Goal: Transaction & Acquisition: Purchase product/service

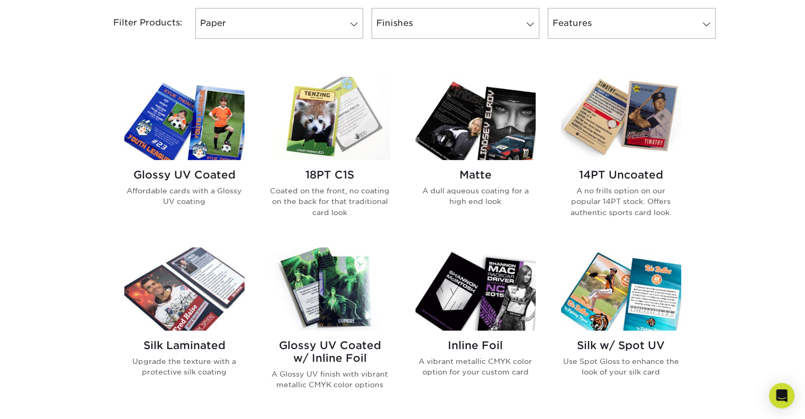
scroll to position [459, 0]
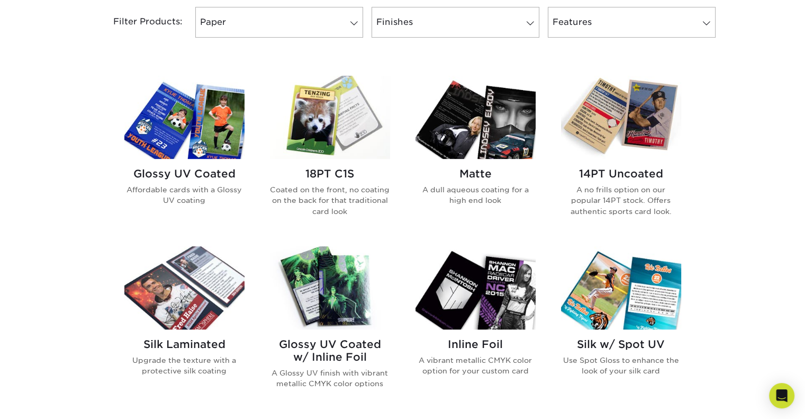
click at [210, 121] on img at bounding box center [184, 117] width 120 height 83
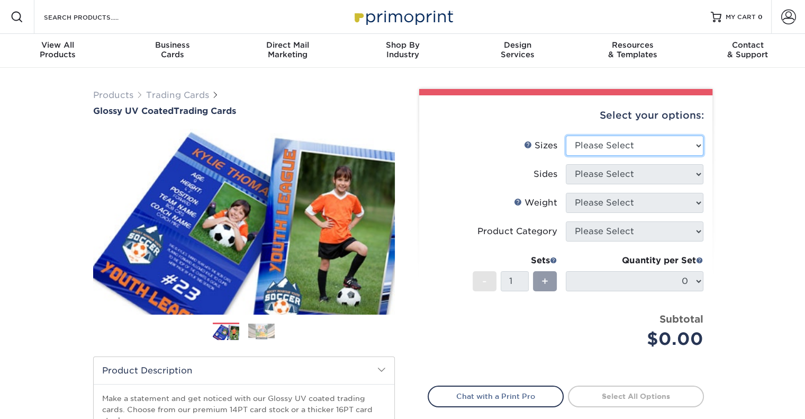
click at [578, 141] on select "Please Select 2.5" x 3.5"" at bounding box center [635, 145] width 138 height 20
select select "2.50x3.50"
click at [566, 135] on select "Please Select 2.5" x 3.5"" at bounding box center [635, 145] width 138 height 20
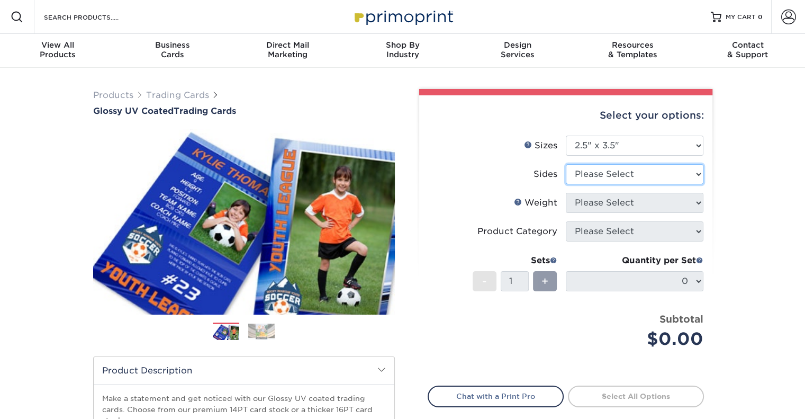
click at [593, 177] on select "Please Select Print Both Sides Print Front Only" at bounding box center [635, 174] width 138 height 20
select select "13abbda7-1d64-4f25-8bb2-c179b224825d"
click at [566, 164] on select "Please Select Print Both Sides Print Front Only" at bounding box center [635, 174] width 138 height 20
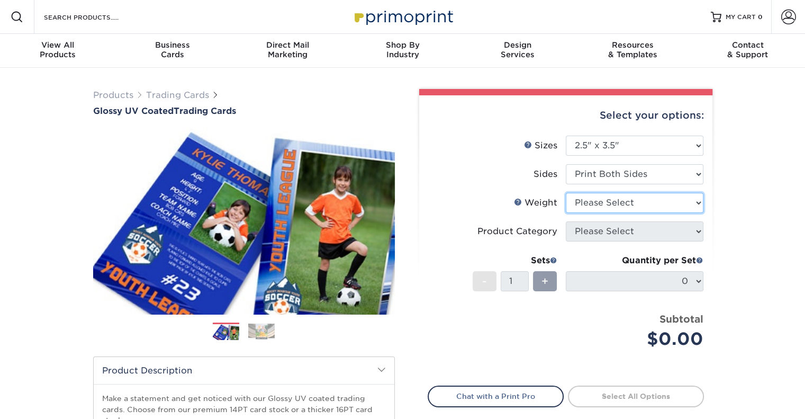
click at [595, 204] on select "Please Select 16PT 14PT 18PT C1S" at bounding box center [635, 203] width 138 height 20
select select "14PT"
click at [566, 193] on select "Please Select 16PT 14PT 18PT C1S" at bounding box center [635, 203] width 138 height 20
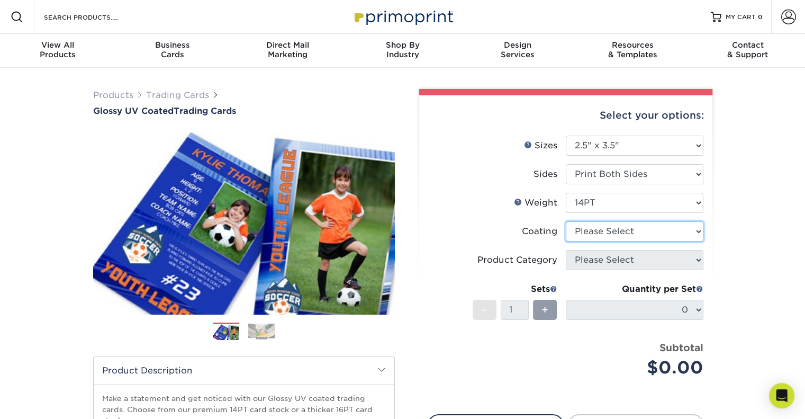
click at [605, 237] on select at bounding box center [635, 231] width 138 height 20
select select "ae367451-b2b8-45df-a344-0f05b6a12993"
click at [566, 221] on select at bounding box center [635, 231] width 138 height 20
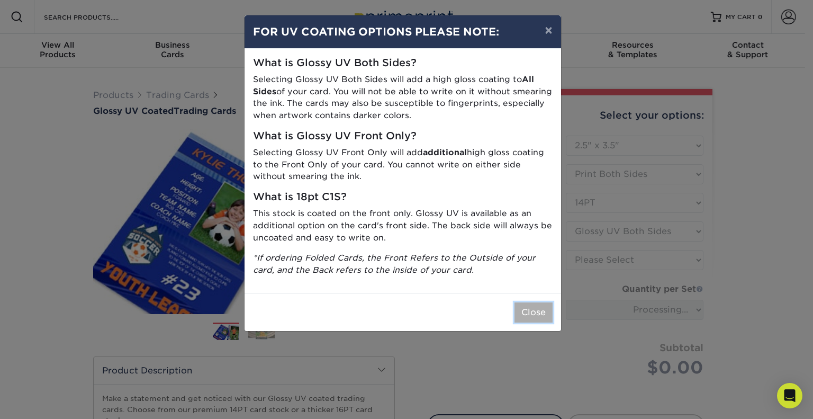
click at [527, 310] on button "Close" at bounding box center [533, 312] width 38 height 20
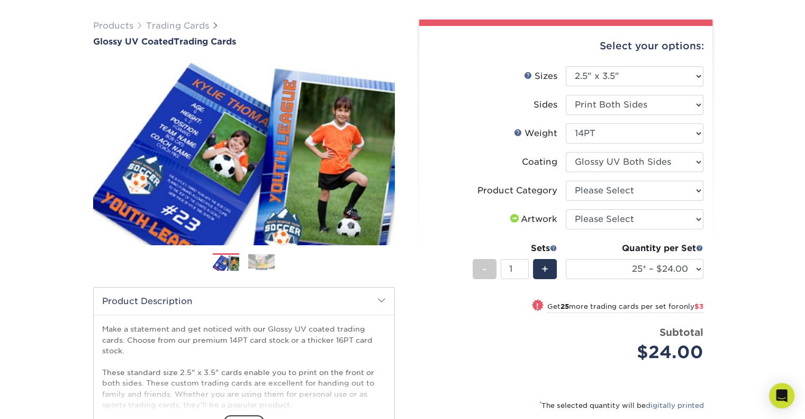
scroll to position [70, 0]
click at [630, 192] on select "Please Select Trading Cards" at bounding box center [635, 190] width 138 height 20
select select "c2f9bce9-36c2-409d-b101-c29d9d031e18"
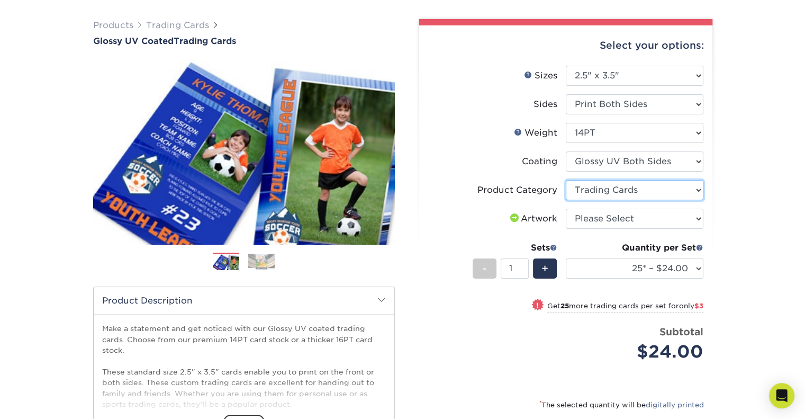
click at [566, 180] on select "Please Select Trading Cards" at bounding box center [635, 190] width 138 height 20
click at [624, 215] on select "Please Select I will upload files I need a design - $100" at bounding box center [635, 219] width 138 height 20
select select "upload"
click at [566, 209] on select "Please Select I will upload files I need a design - $100" at bounding box center [635, 219] width 138 height 20
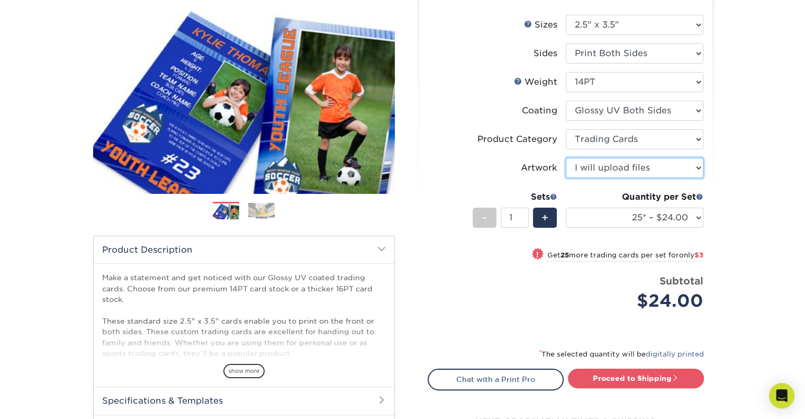
scroll to position [121, 0]
click at [546, 217] on span "+" at bounding box center [544, 218] width 7 height 16
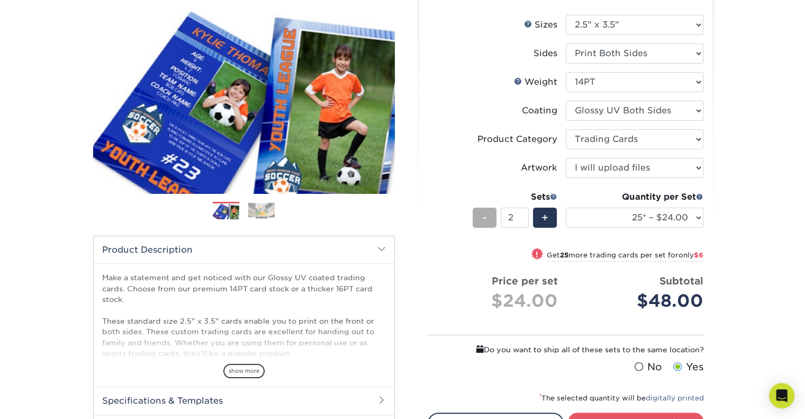
click at [485, 214] on span "-" at bounding box center [484, 218] width 5 height 16
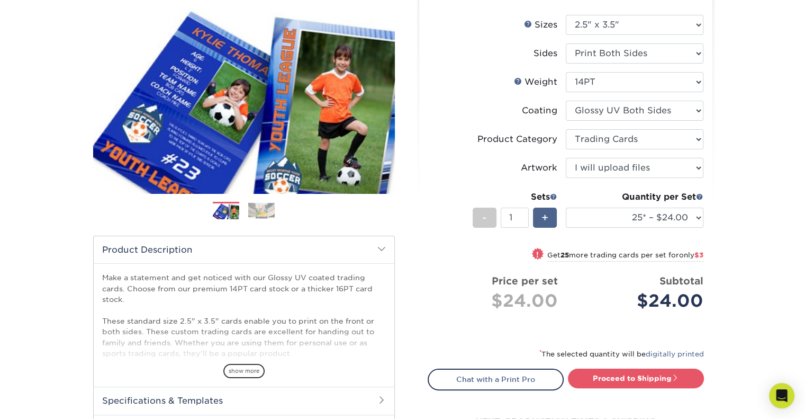
click at [547, 218] on span "+" at bounding box center [544, 218] width 7 height 16
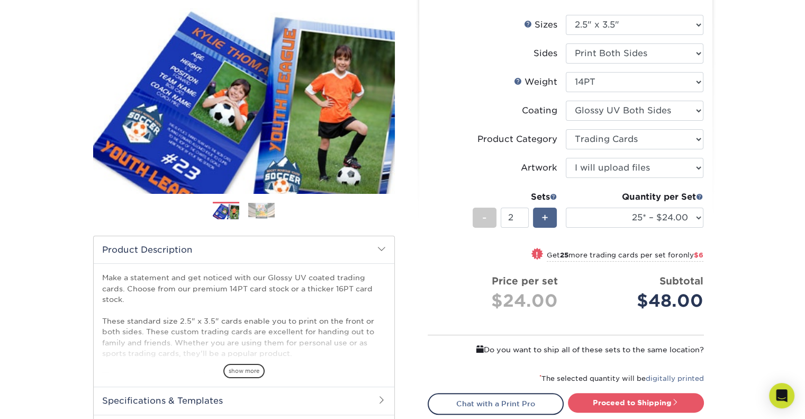
click at [547, 218] on span "+" at bounding box center [544, 218] width 7 height 16
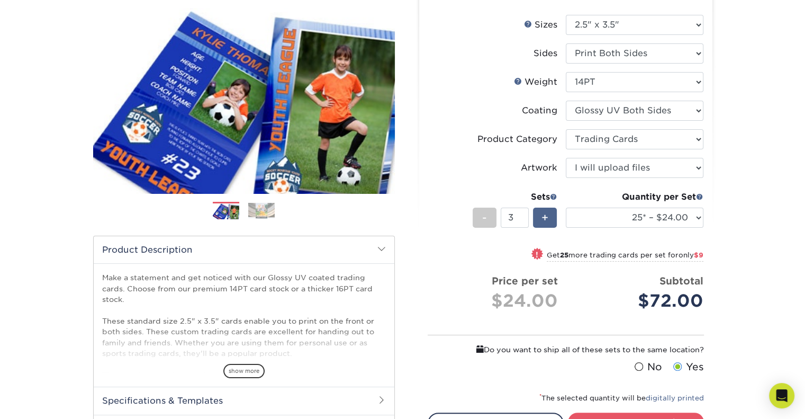
click at [547, 218] on span "+" at bounding box center [544, 218] width 7 height 16
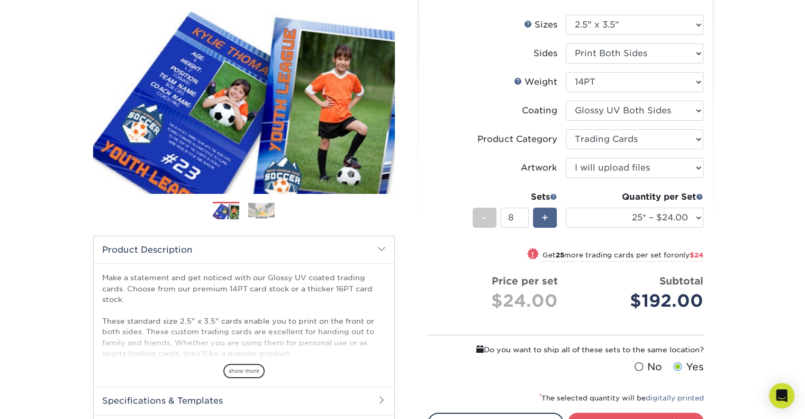
click at [547, 218] on span "+" at bounding box center [544, 218] width 7 height 16
type input "10"
click at [643, 215] on select "25* – $24.00 50* – $27.00 75* – $34.00 100* – $37.00 250* – $48.00 500 – $59.00…" at bounding box center [635, 217] width 138 height 20
click at [566, 207] on select "25* – $24.00 50* – $27.00 75* – $34.00 100* – $37.00 250* – $48.00 500 – $59.00…" at bounding box center [635, 217] width 138 height 20
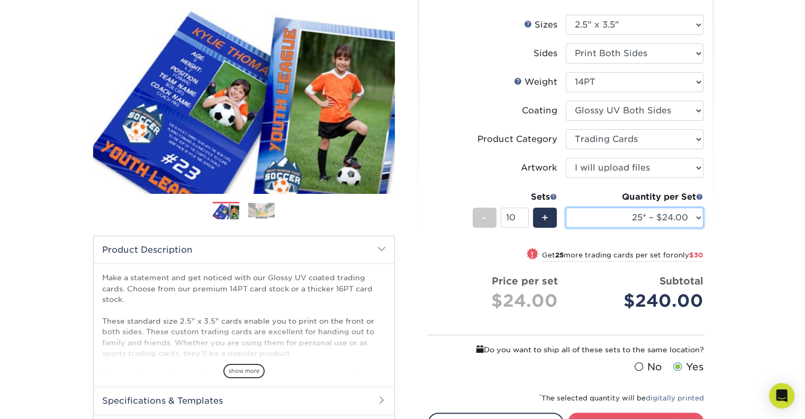
click at [638, 224] on select "25* – $24.00 50* – $27.00 75* – $34.00 100* – $37.00 250* – $48.00 500 – $59.00…" at bounding box center [635, 217] width 138 height 20
select select "50* – $27.00"
click at [566, 207] on select "25* – $24.00 50* – $27.00 75* – $34.00 100* – $37.00 250* – $48.00 500 – $59.00…" at bounding box center [635, 217] width 138 height 20
click at [631, 213] on select "25* – $24.00 50* – $27.00 75* – $34.00 100* – $37.00 250* – $48.00 500 – $59.00…" at bounding box center [635, 217] width 138 height 20
click at [566, 207] on select "25* – $24.00 50* – $27.00 75* – $34.00 100* – $37.00 250* – $48.00 500 – $59.00…" at bounding box center [635, 217] width 138 height 20
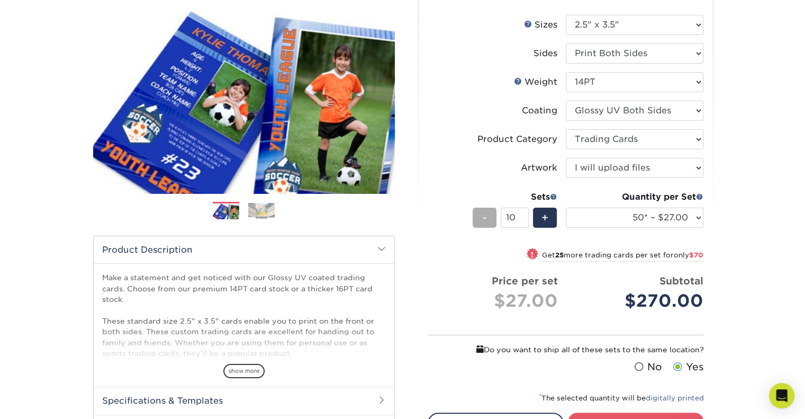
click at [485, 222] on span "-" at bounding box center [484, 218] width 5 height 16
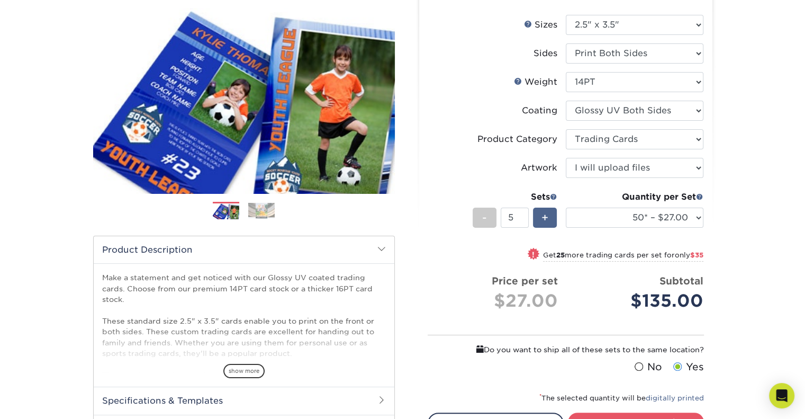
click at [546, 211] on span "+" at bounding box center [544, 218] width 7 height 16
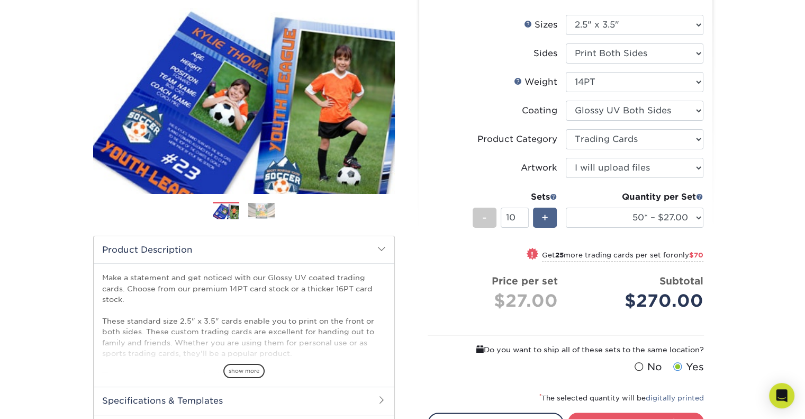
click at [546, 211] on span "+" at bounding box center [544, 218] width 7 height 16
click at [478, 218] on div "-" at bounding box center [485, 217] width 24 height 20
type input "10"
click at [618, 215] on select "25* – $24.00 50* – $27.00 75* – $34.00 100* – $37.00 250* – $48.00 500 – $59.00…" at bounding box center [635, 217] width 138 height 20
click at [542, 256] on small "Get 25 more trading cards per set for only $70" at bounding box center [622, 256] width 161 height 11
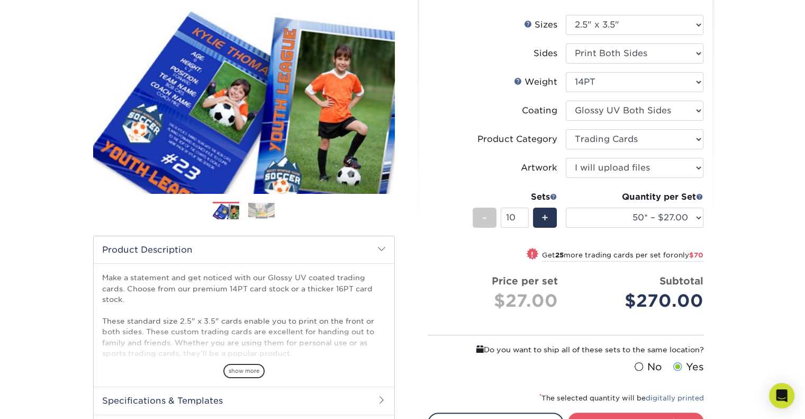
select select "75* – $34.00"
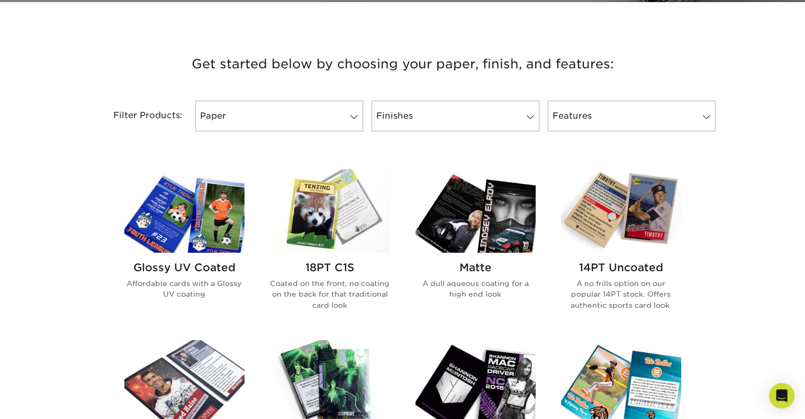
scroll to position [366, 0]
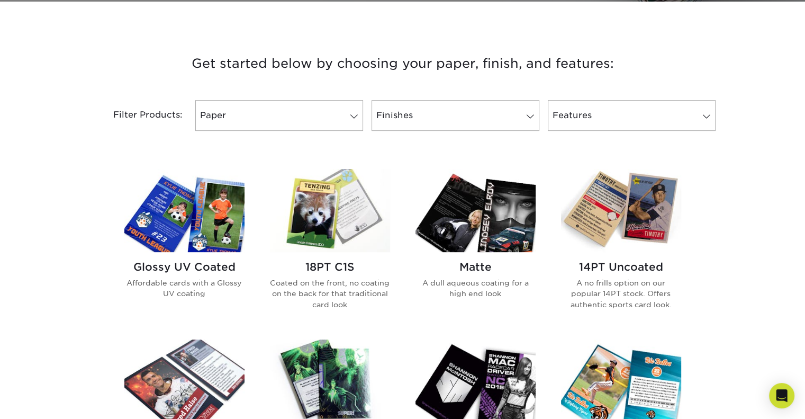
click at [633, 220] on img at bounding box center [621, 210] width 120 height 83
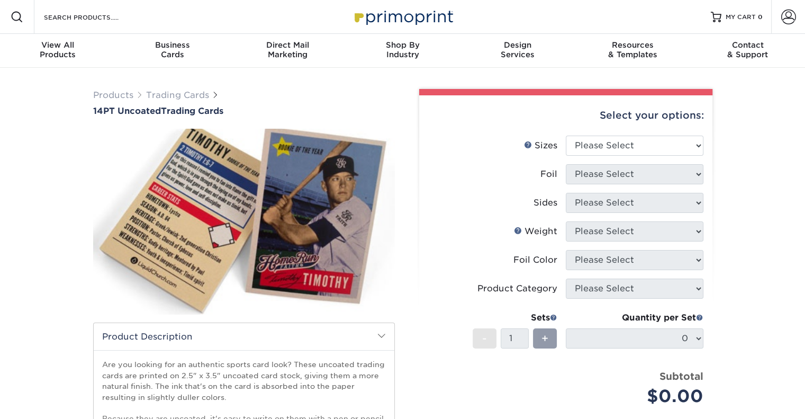
scroll to position [34, 0]
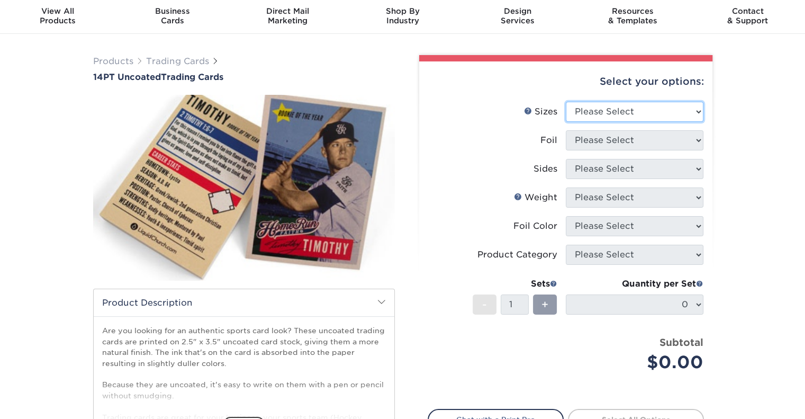
click at [658, 117] on select "Please Select 2.5" x 3.5"" at bounding box center [635, 112] width 138 height 20
select select "2.50x3.50"
click at [566, 102] on select "Please Select 2.5" x 3.5"" at bounding box center [635, 112] width 138 height 20
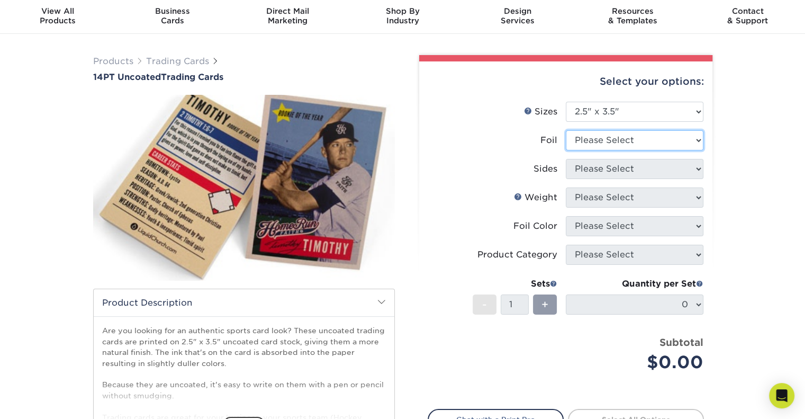
click at [647, 143] on select "Please Select Yes No" at bounding box center [635, 140] width 138 height 20
click at [566, 130] on select "Please Select Yes No" at bounding box center [635, 140] width 138 height 20
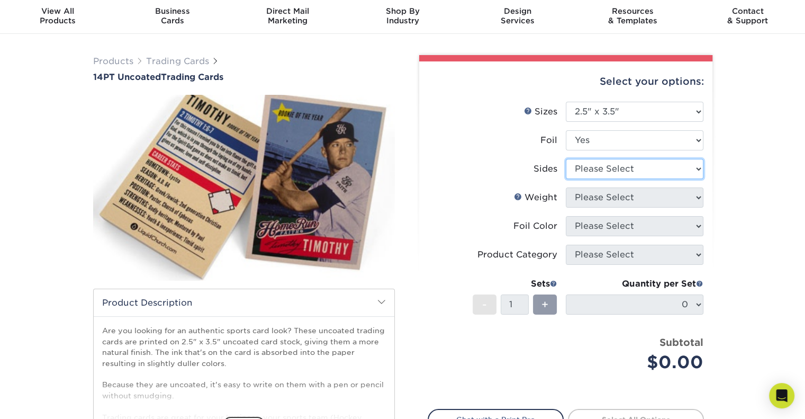
click at [638, 165] on select "Please Select Print Both Sides - Foil Both Sides Print Both Sides - Foil Front …" at bounding box center [635, 169] width 138 height 20
click at [629, 137] on select "Please Select Yes No" at bounding box center [635, 140] width 138 height 20
select select "0"
click at [566, 130] on select "Please Select Yes No" at bounding box center [635, 140] width 138 height 20
click at [623, 160] on select "Please Select Print Both Sides Print Front Only" at bounding box center [635, 169] width 138 height 20
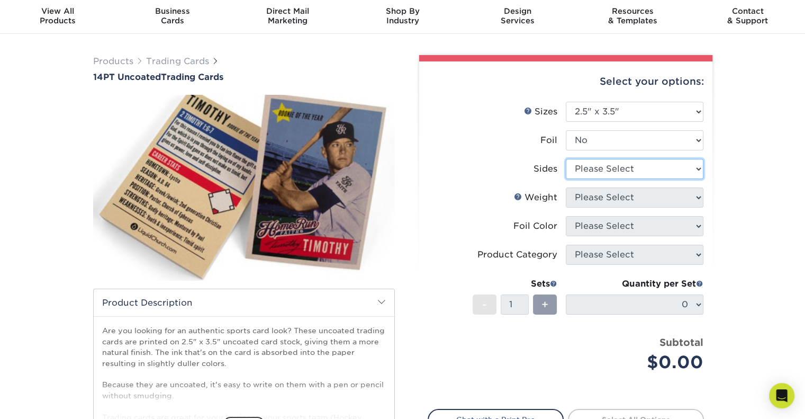
select select "13abbda7-1d64-4f25-8bb2-c179b224825d"
click at [566, 159] on select "Please Select Print Both Sides Print Front Only" at bounding box center [635, 169] width 138 height 20
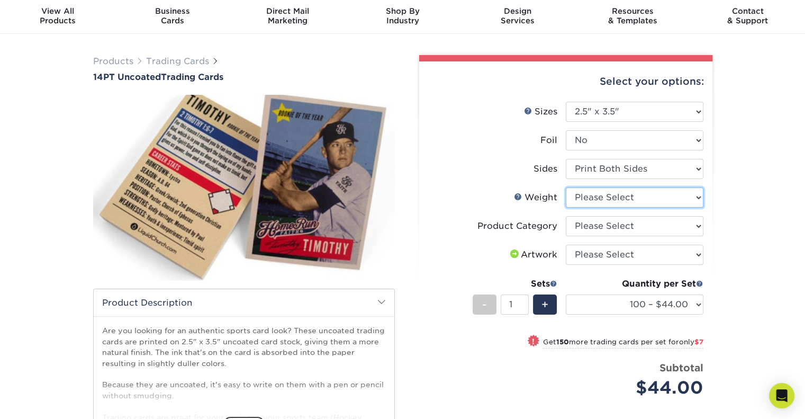
click at [639, 193] on select "Please Select 14PT Uncoated" at bounding box center [635, 197] width 138 height 20
select select "14PT Uncoated"
click at [566, 187] on select "Please Select 14PT Uncoated" at bounding box center [635, 197] width 138 height 20
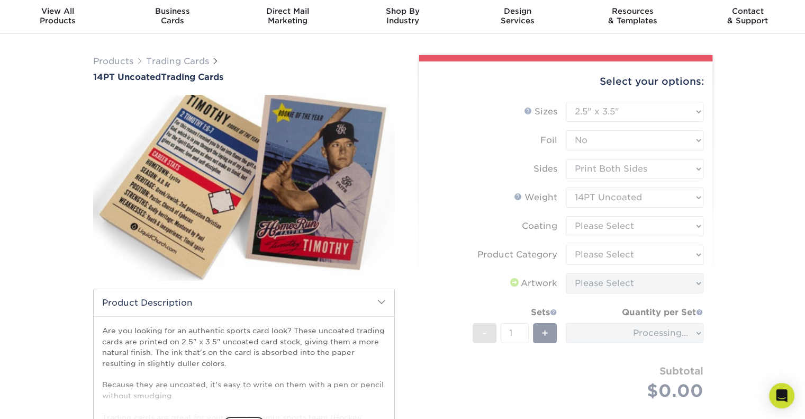
click at [643, 230] on form "Sizes Help Sizes Please Select 2.5" x 3.5" Foil Please Select Yes No -" at bounding box center [566, 263] width 276 height 323
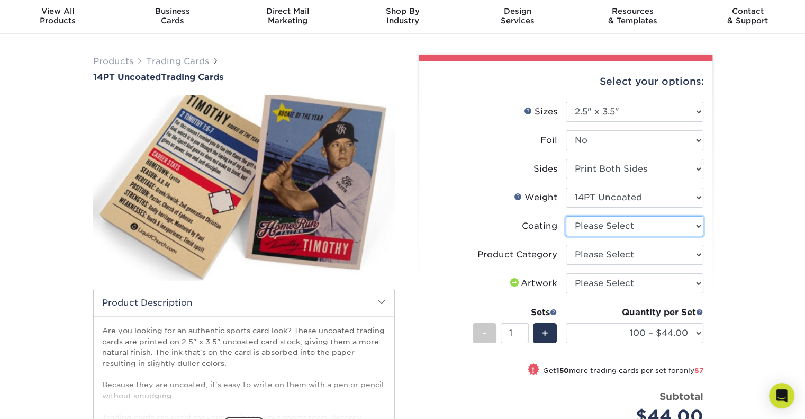
click at [652, 227] on select at bounding box center [635, 226] width 138 height 20
select select "3e7618de-abca-4bda-9f97-8b9129e913d8"
click at [566, 216] on select at bounding box center [635, 226] width 138 height 20
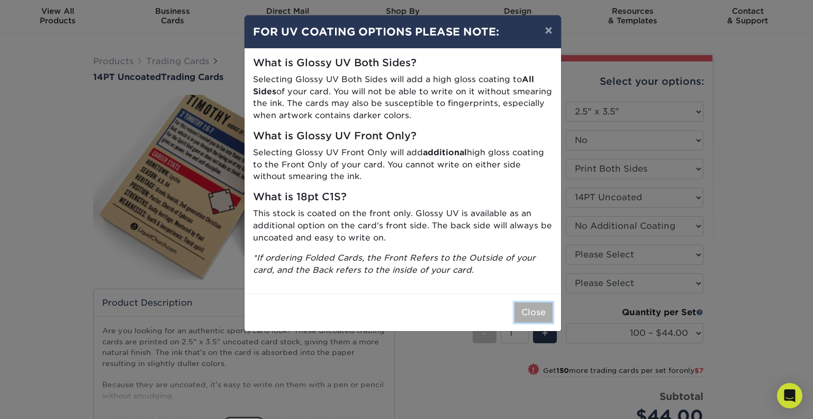
click at [538, 315] on button "Close" at bounding box center [533, 312] width 38 height 20
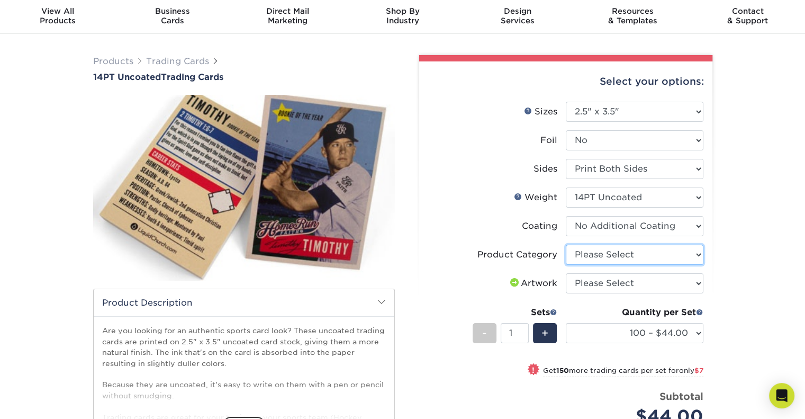
click at [629, 256] on select "Please Select Trading Cards" at bounding box center [635, 255] width 138 height 20
select select "c2f9bce9-36c2-409d-b101-c29d9d031e18"
click at [566, 245] on select "Please Select Trading Cards" at bounding box center [635, 255] width 138 height 20
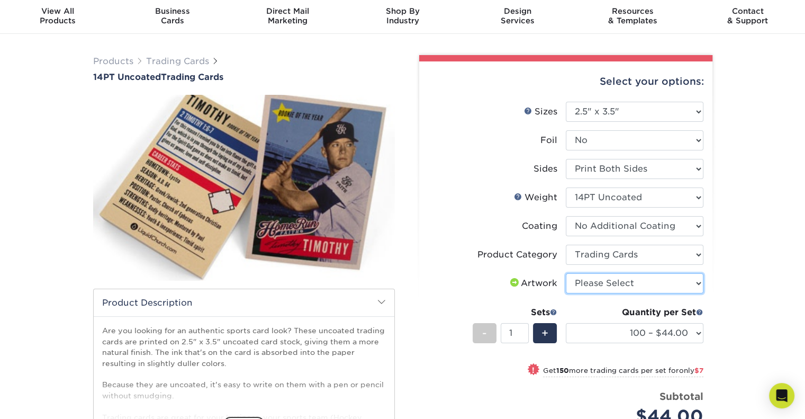
click at [601, 282] on select "Please Select I will upload files I need a design - $100" at bounding box center [635, 283] width 138 height 20
select select "upload"
click at [566, 273] on select "Please Select I will upload files I need a design - $100" at bounding box center [635, 283] width 138 height 20
click at [538, 332] on div "+" at bounding box center [545, 333] width 24 height 20
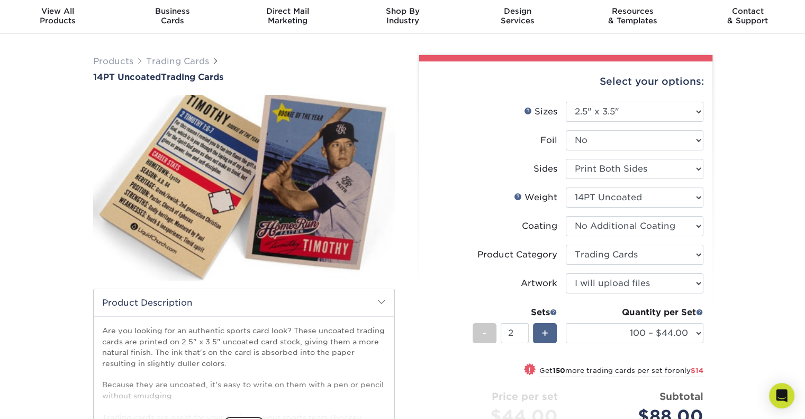
click at [538, 332] on div "+" at bounding box center [545, 333] width 24 height 20
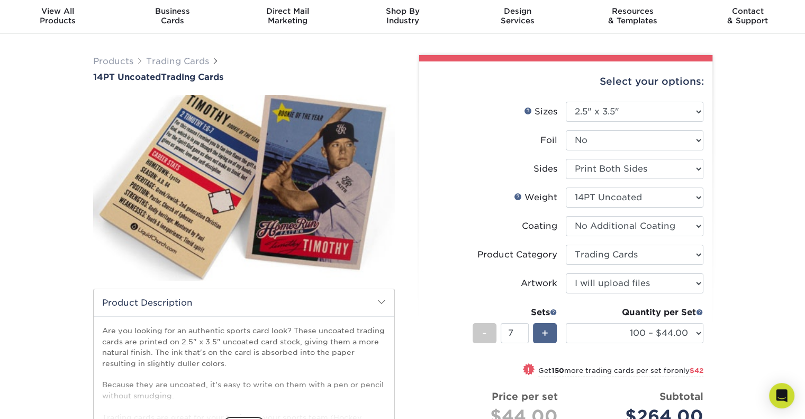
click at [538, 332] on div "+" at bounding box center [545, 333] width 24 height 20
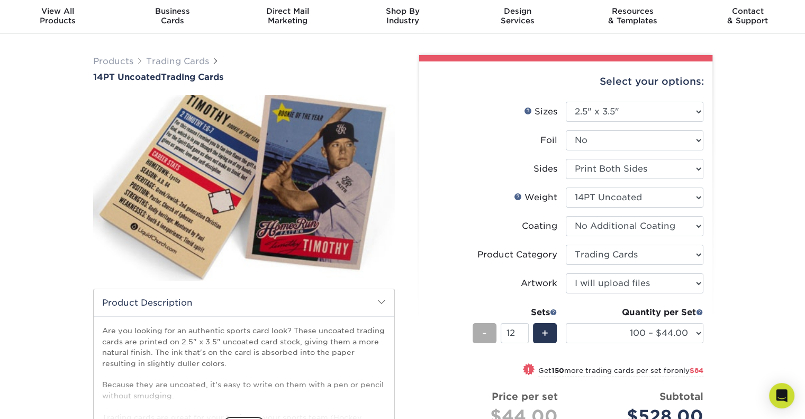
click at [481, 335] on div "-" at bounding box center [485, 333] width 24 height 20
type input "10"
click at [577, 337] on select "100 – $44.00 250 – $51.00 500 – $54.00 1000 – $78.00 2500 – $148.00 5000 – $198…" at bounding box center [635, 333] width 138 height 20
click at [477, 205] on label "Weight Help Weight" at bounding box center [497, 197] width 138 height 20
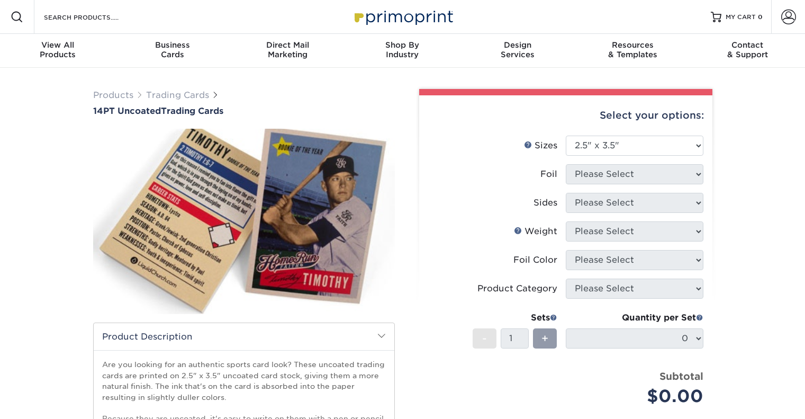
select select "2.50x3.50"
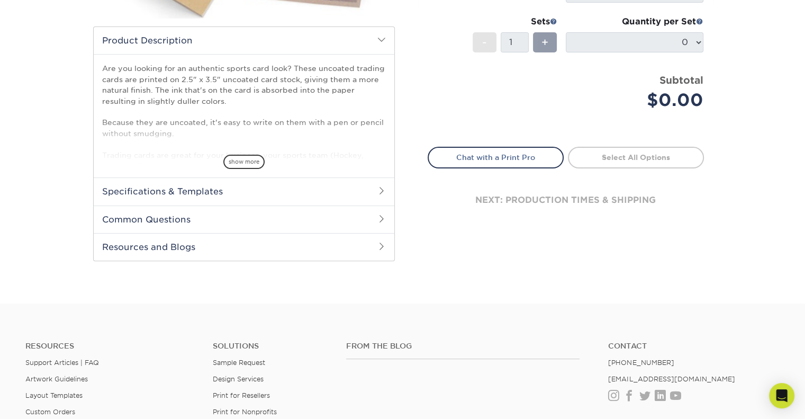
scroll to position [295, 0]
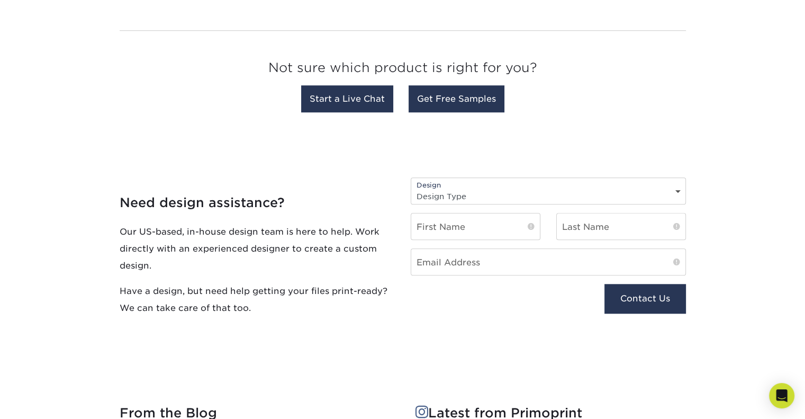
scroll to position [1053, 0]
